Goal: Entertainment & Leisure: Consume media (video, audio)

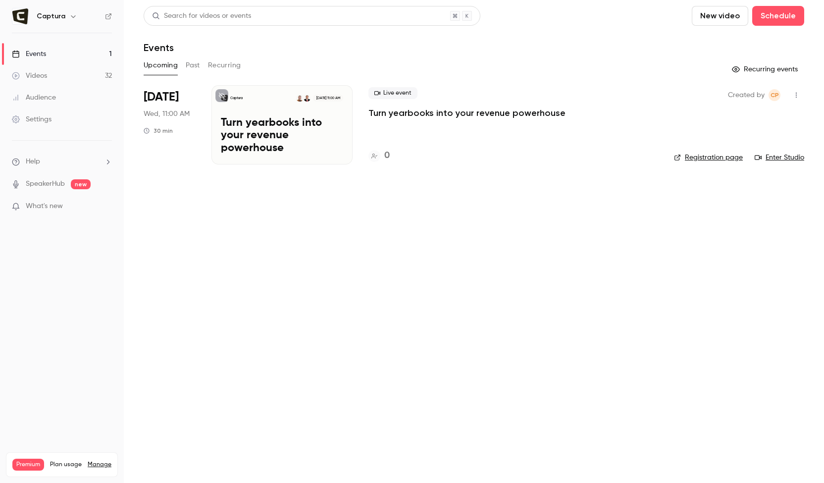
click at [53, 72] on link "Videos 32" at bounding box center [62, 76] width 124 height 22
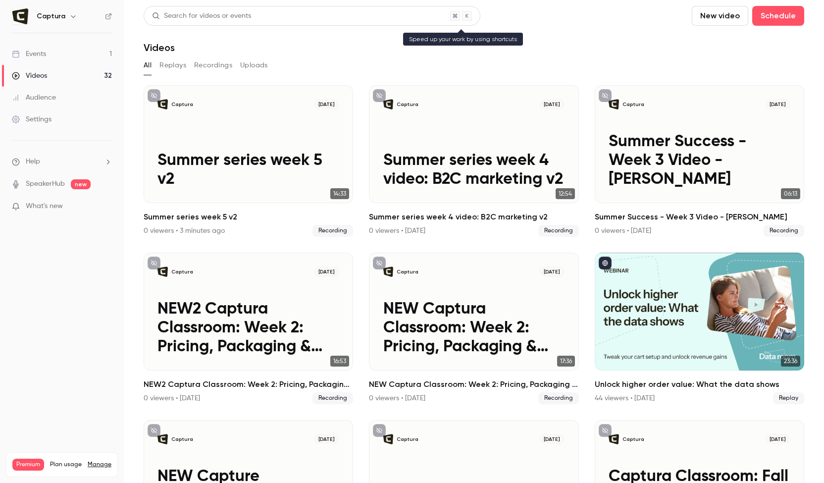
click at [299, 16] on div "Search for videos or events" at bounding box center [312, 16] width 337 height 20
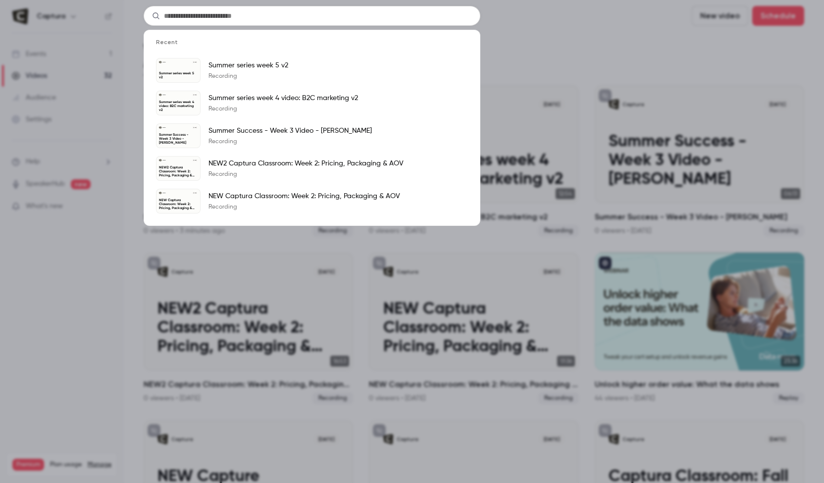
click at [127, 15] on div "Recent Captura [DATE] Summer series week 5 v2 Summer series week 5 v2 Recording…" at bounding box center [412, 241] width 824 height 483
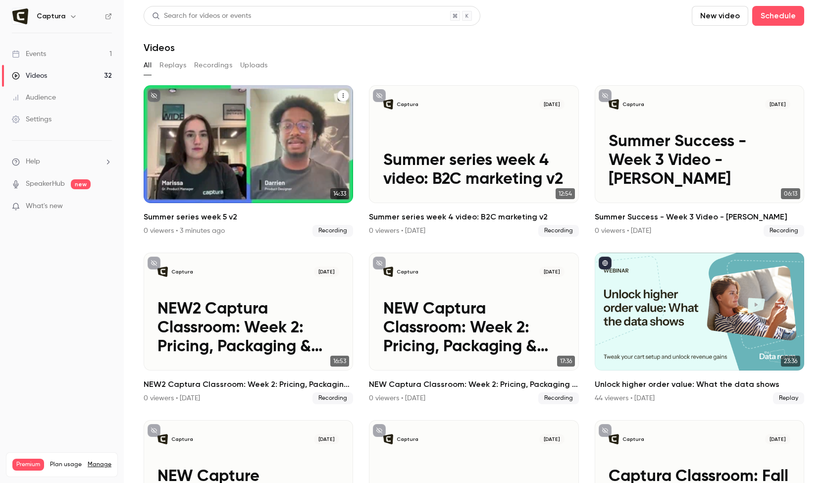
click at [343, 97] on icon "Summer series week 5 v2" at bounding box center [343, 96] width 6 height 6
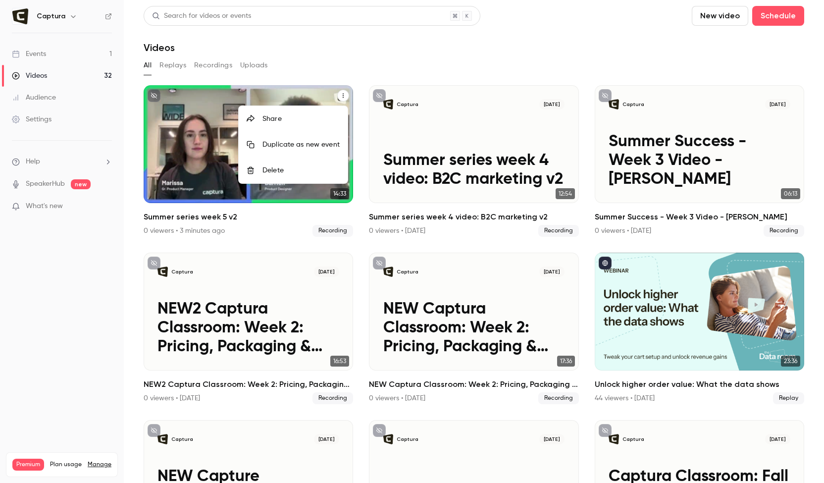
click at [266, 216] on div at bounding box center [412, 241] width 824 height 483
